Goal: Task Accomplishment & Management: Manage account settings

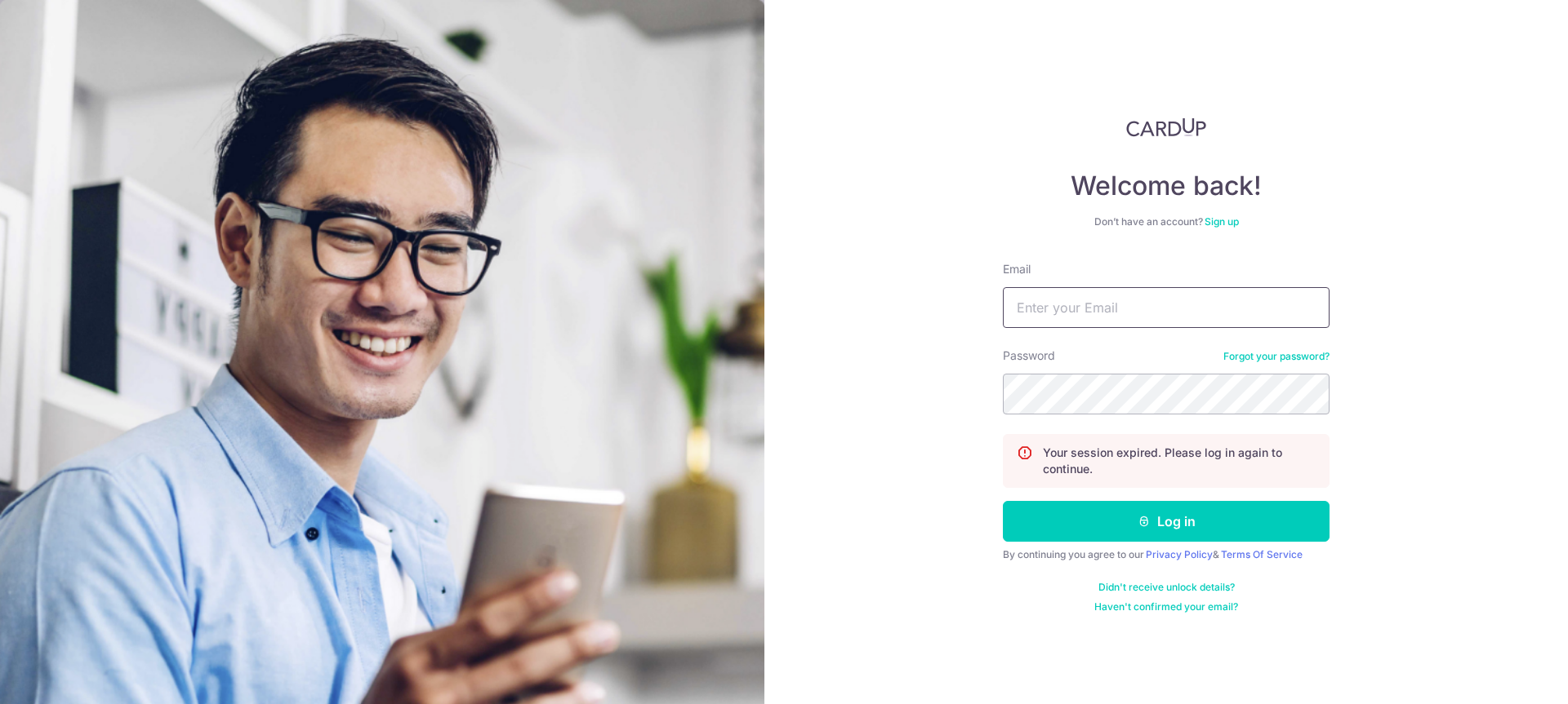
type input "[PERSON_NAME][EMAIL_ADDRESS][DOMAIN_NAME]"
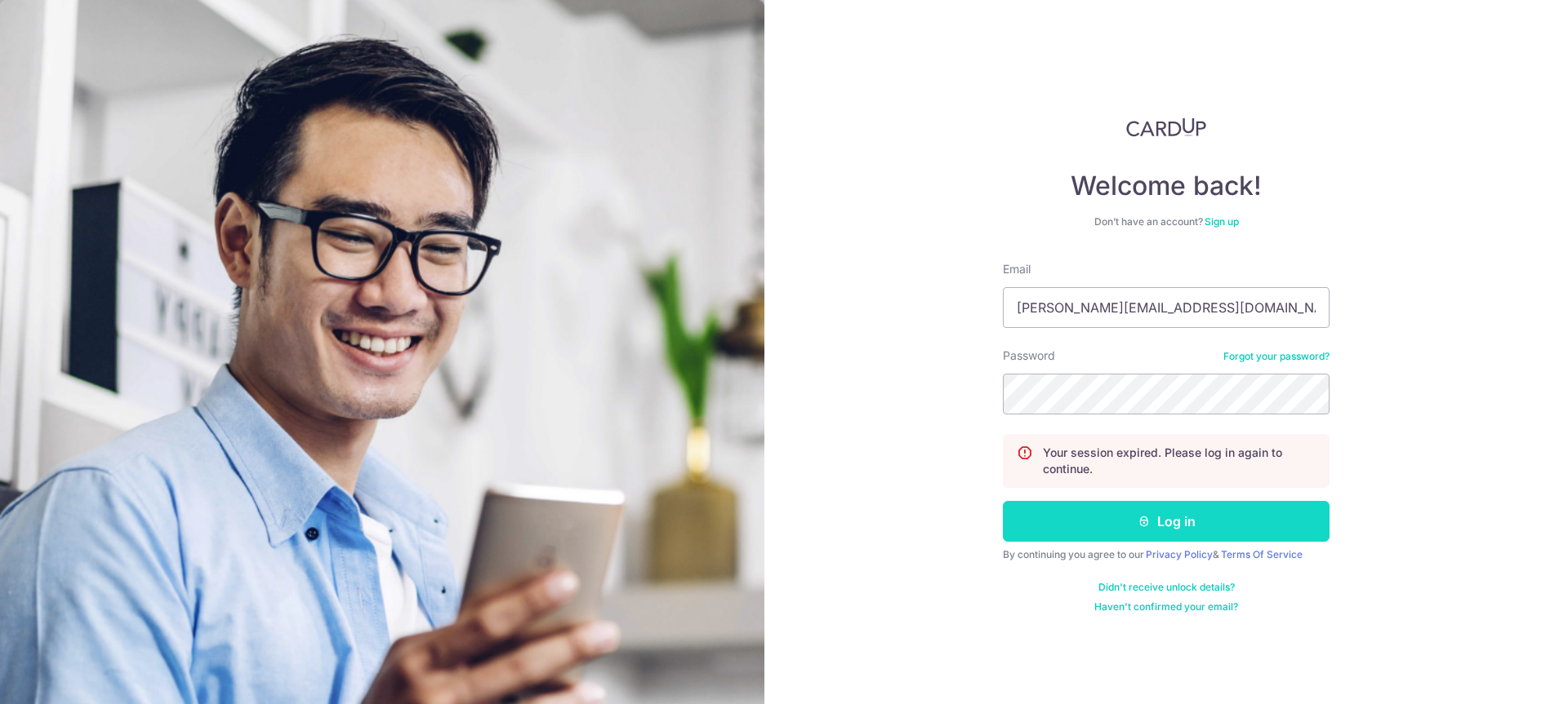
click at [1177, 540] on form "Email trotter.singapore@gmail.com Password Forgot your password? Your session e…" at bounding box center [1166, 437] width 326 height 353
click at [1175, 532] on button "Log in" at bounding box center [1166, 522] width 326 height 41
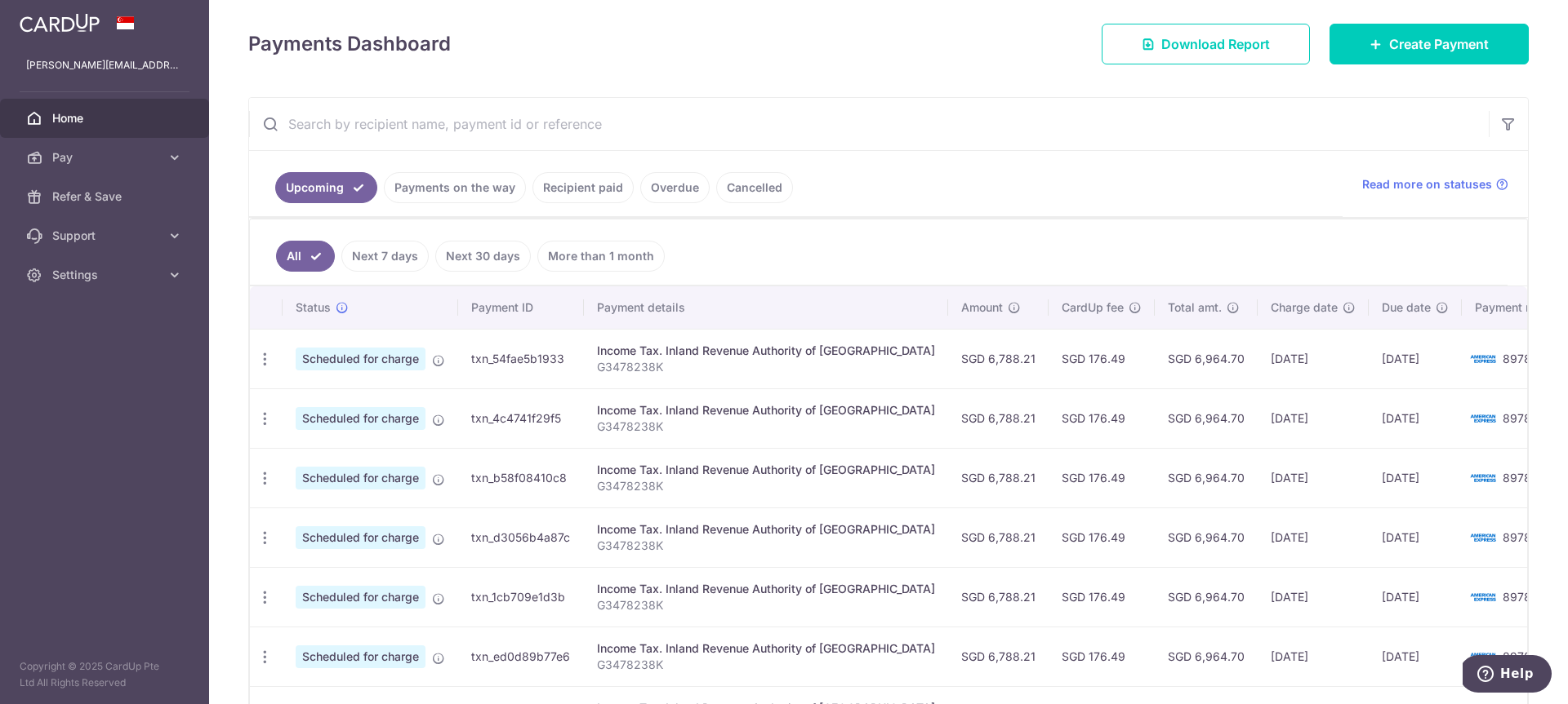
scroll to position [339, 0]
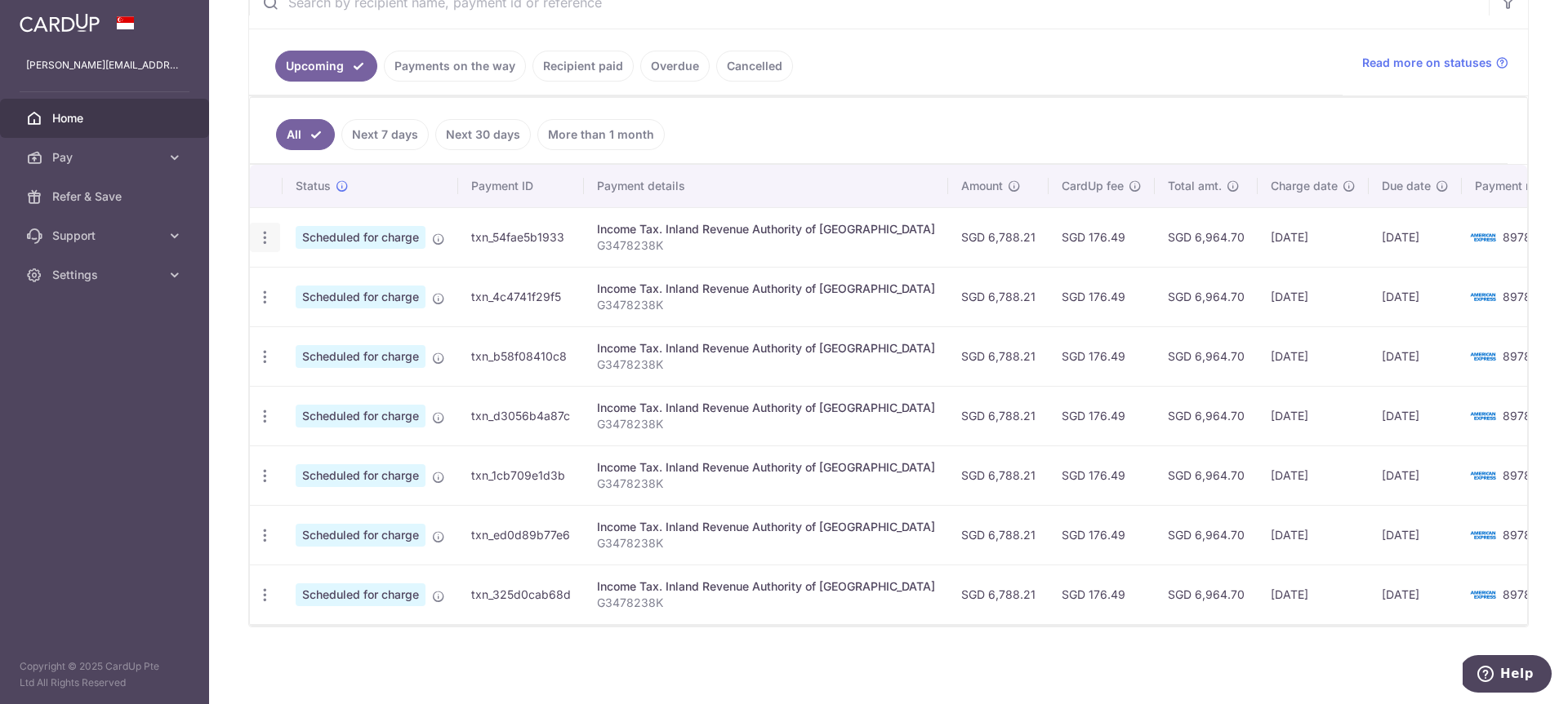
click at [268, 241] on icon "button" at bounding box center [265, 238] width 18 height 18
click at [313, 277] on span "Update payment" at bounding box center [352, 282] width 111 height 19
radio input "true"
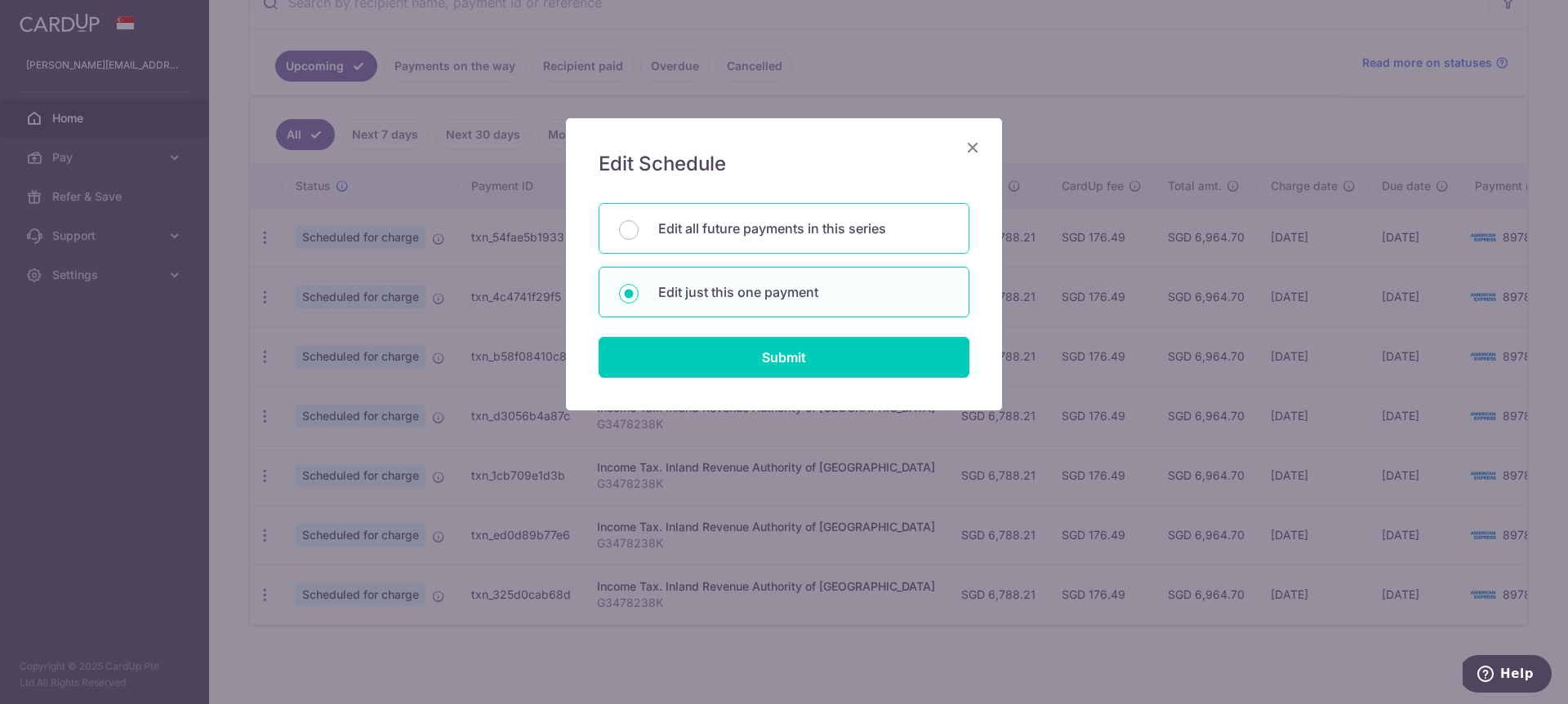
click at [718, 241] on div "Edit all future payments in this series" at bounding box center [784, 229] width 371 height 51
drag, startPoint x: 714, startPoint y: 284, endPoint x: 719, endPoint y: 300, distance: 16.8
click at [715, 284] on p "Edit just this one payment" at bounding box center [803, 291] width 290 height 19
click at [639, 284] on input "Edit just this one payment" at bounding box center [628, 293] width 19 height 19
radio input "false"
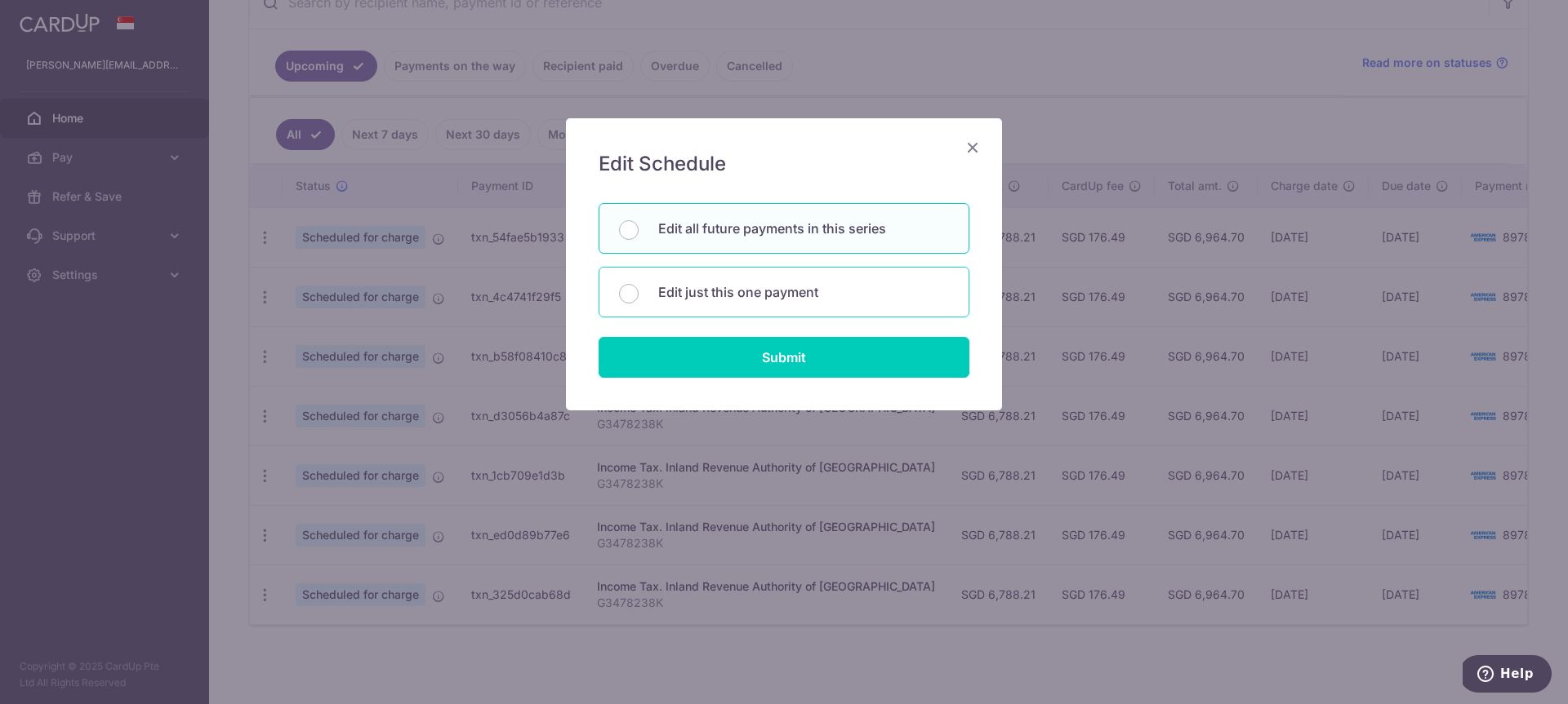
radio input "true"
click at [733, 232] on p "Edit all future payments in this series" at bounding box center [803, 228] width 290 height 19
click at [639, 232] on input "Edit all future payments in this series" at bounding box center [628, 229] width 19 height 19
click at [744, 304] on div "Edit just this one payment" at bounding box center [784, 292] width 371 height 51
radio input "false"
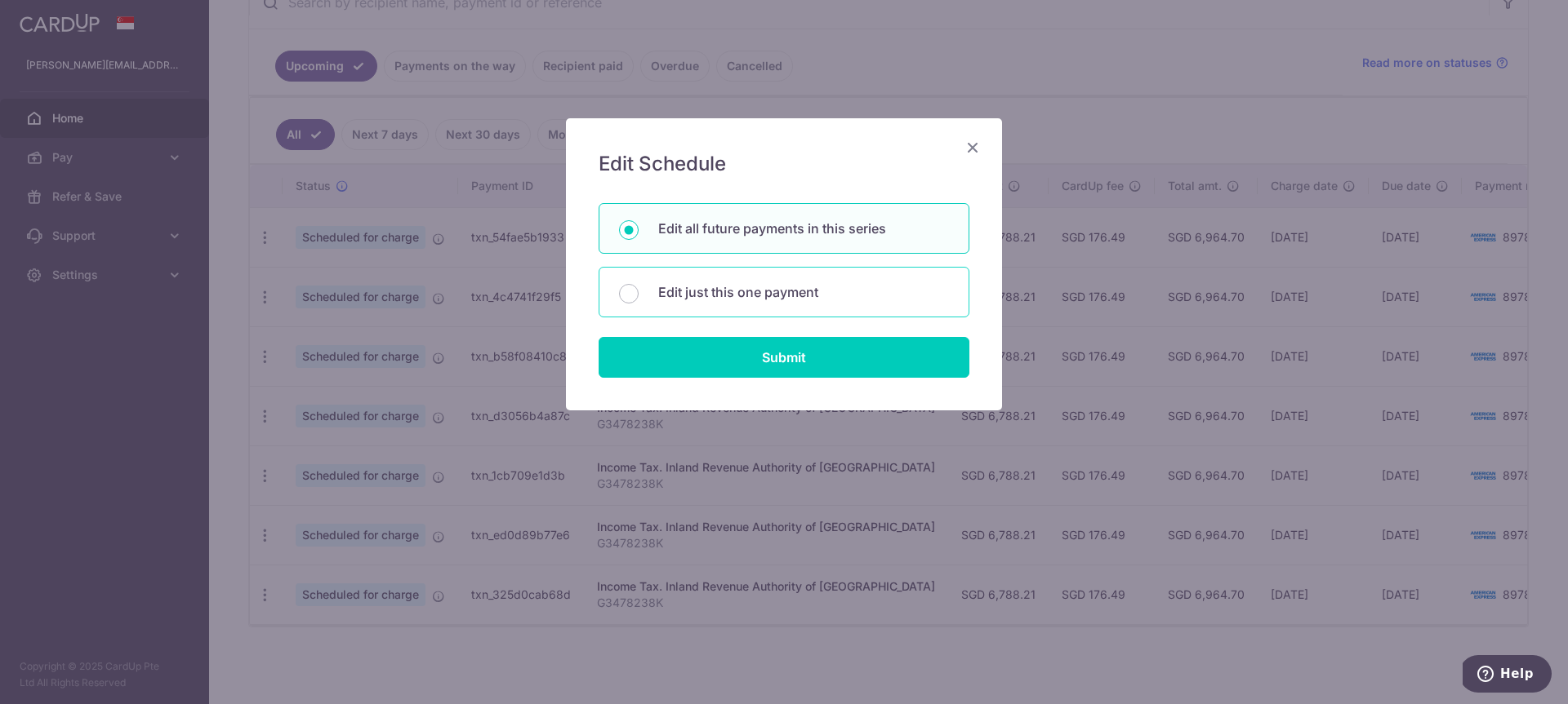
radio input "true"
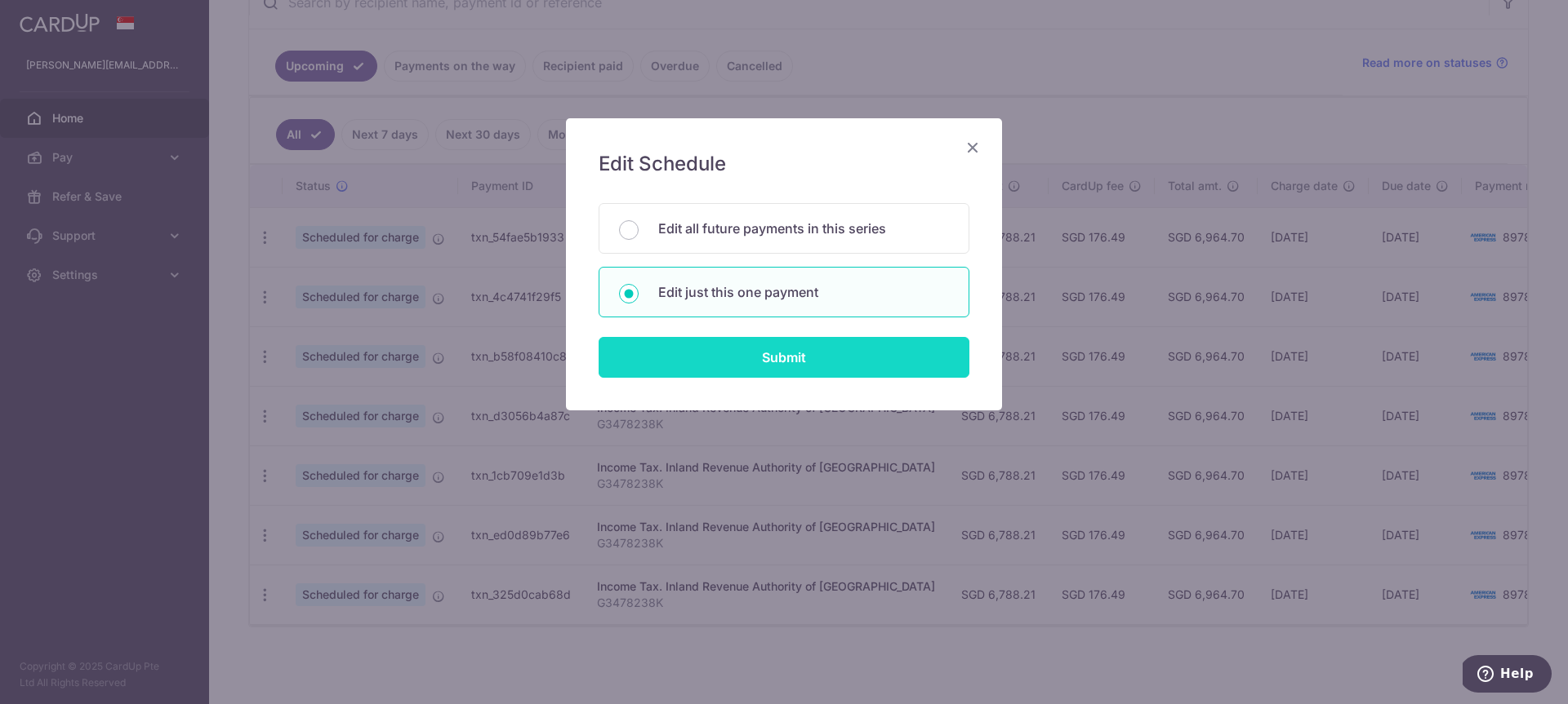
click at [740, 352] on input "Submit" at bounding box center [784, 358] width 371 height 41
radio input "true"
type input "6,788.21"
type input "[DATE]"
type input "G3478238K"
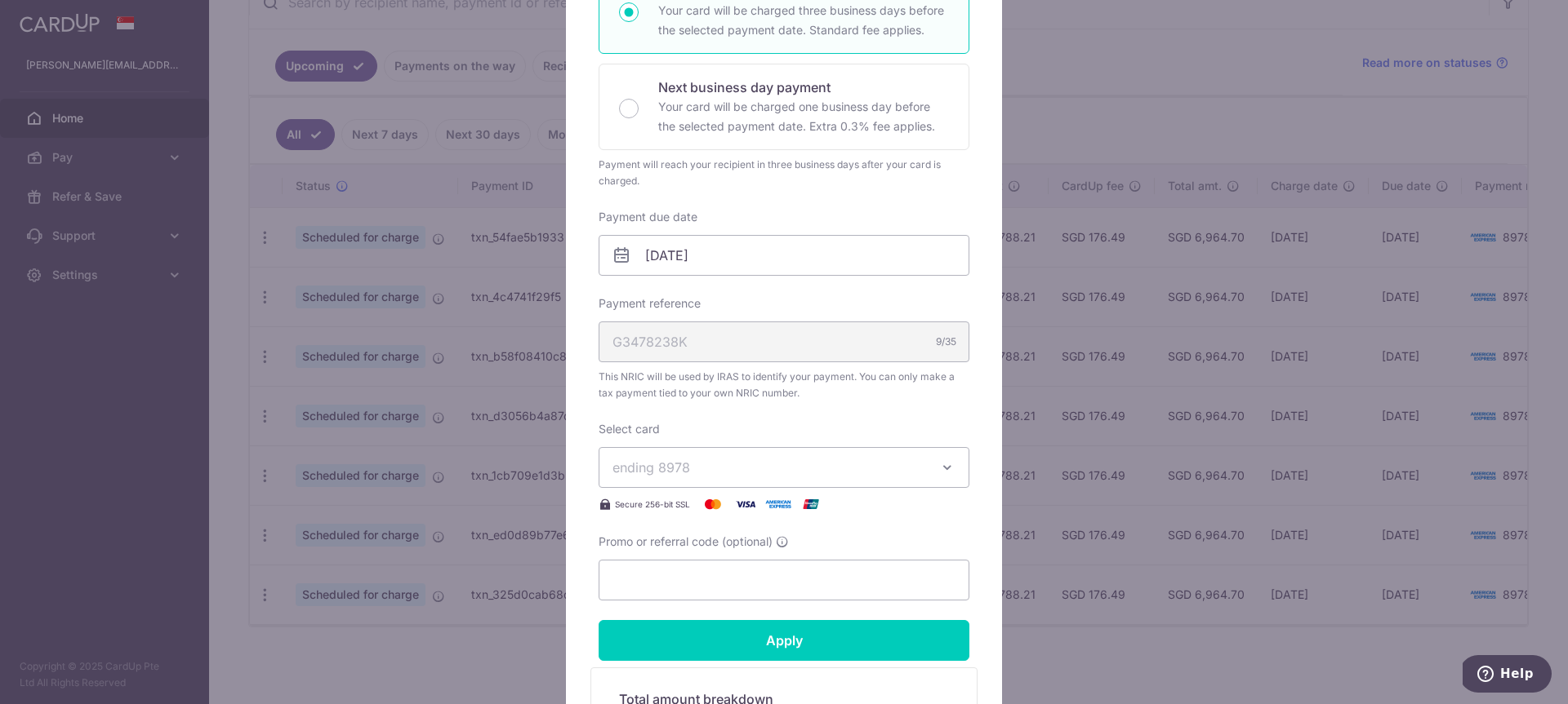
scroll to position [332, 0]
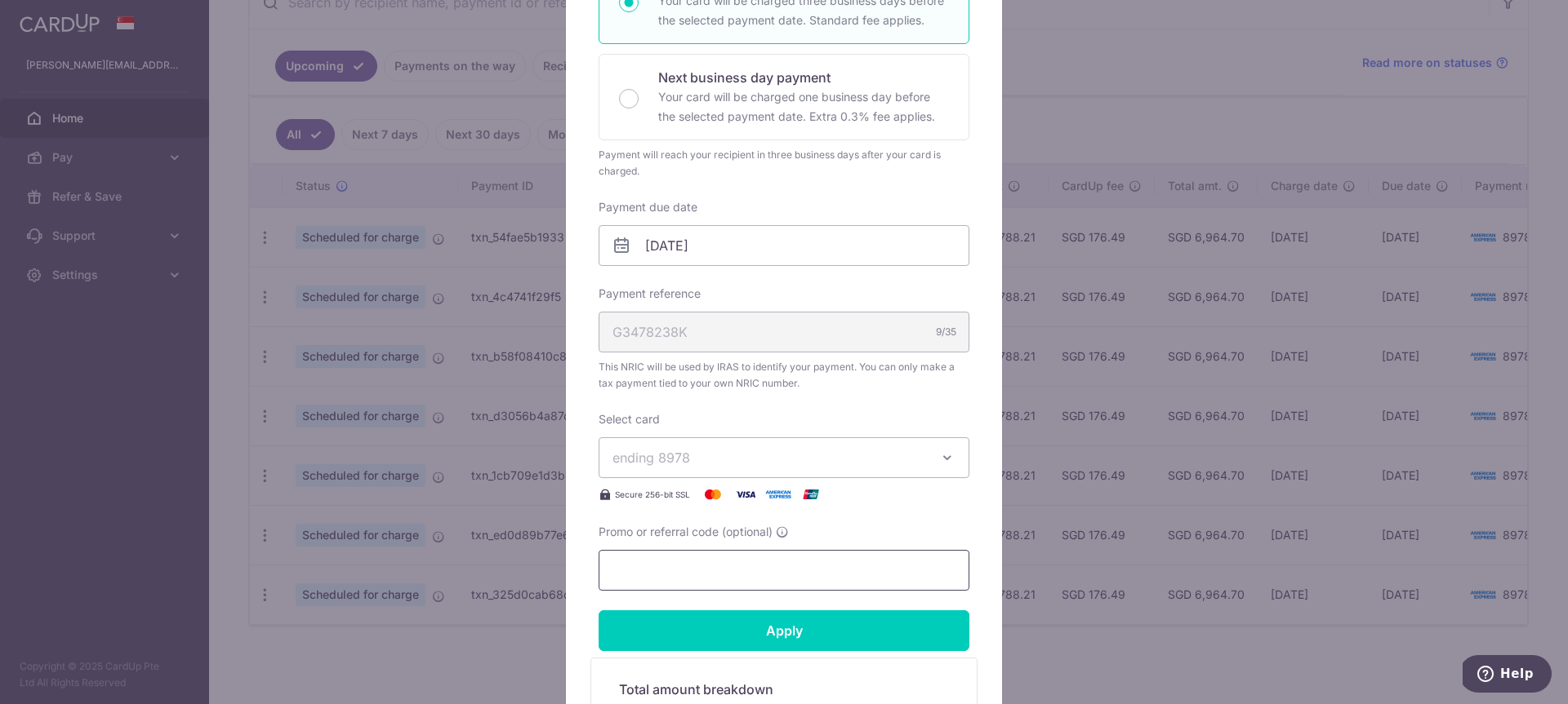
click at [668, 574] on input "Promo or referral code (optional)" at bounding box center [784, 570] width 371 height 41
paste input "25AMEX21"
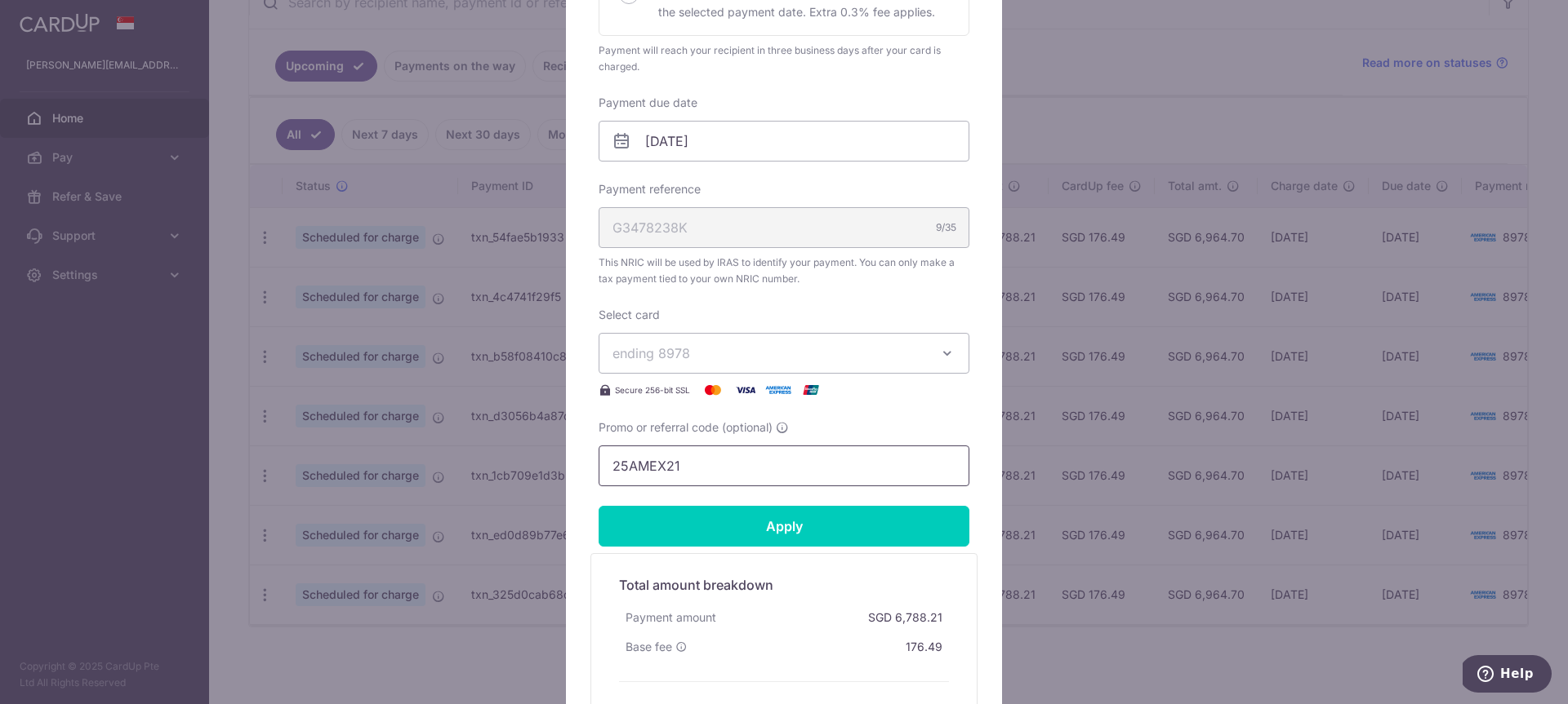
scroll to position [491, 0]
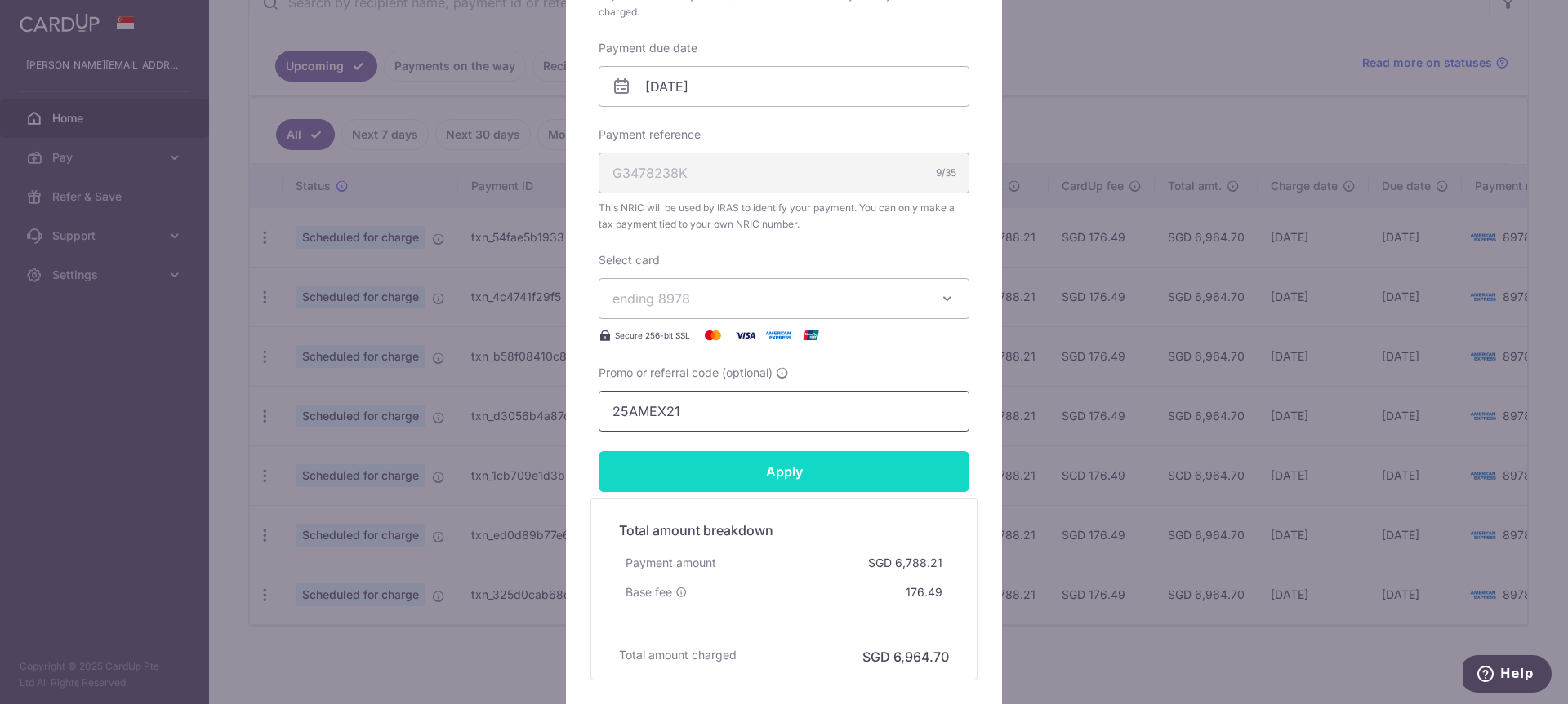
type input "25AMEX21"
click at [739, 468] on input "Apply" at bounding box center [784, 472] width 371 height 41
